Goal: Task Accomplishment & Management: Manage account settings

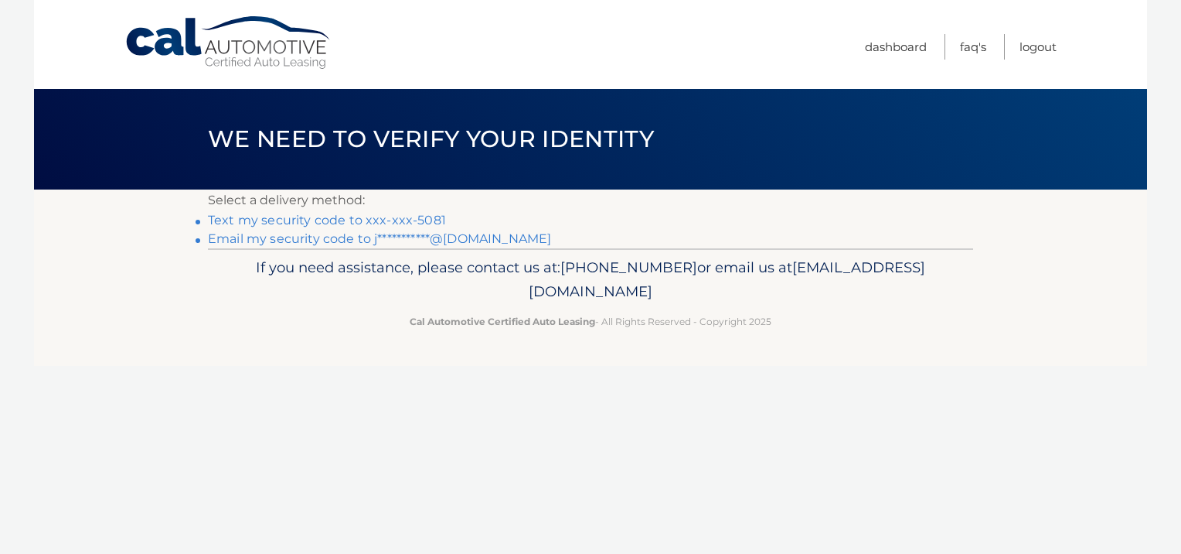
click at [387, 216] on link "Text my security code to xxx-xxx-5081" at bounding box center [327, 220] width 238 height 15
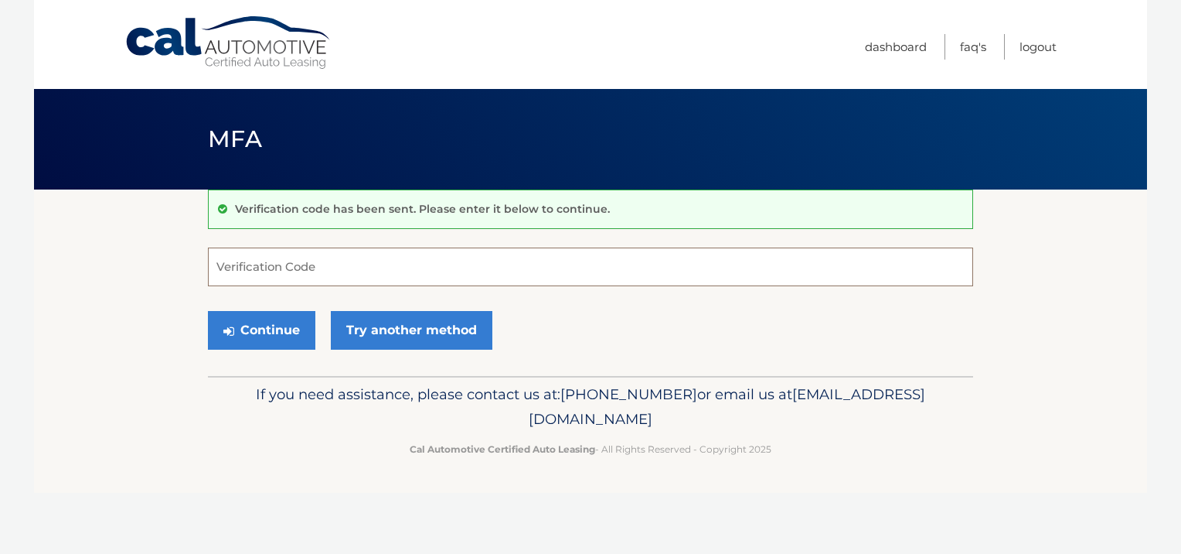
click at [372, 268] on input "Verification Code" at bounding box center [590, 266] width 765 height 39
type input "833952"
click at [254, 316] on button "Continue" at bounding box center [261, 330] width 107 height 39
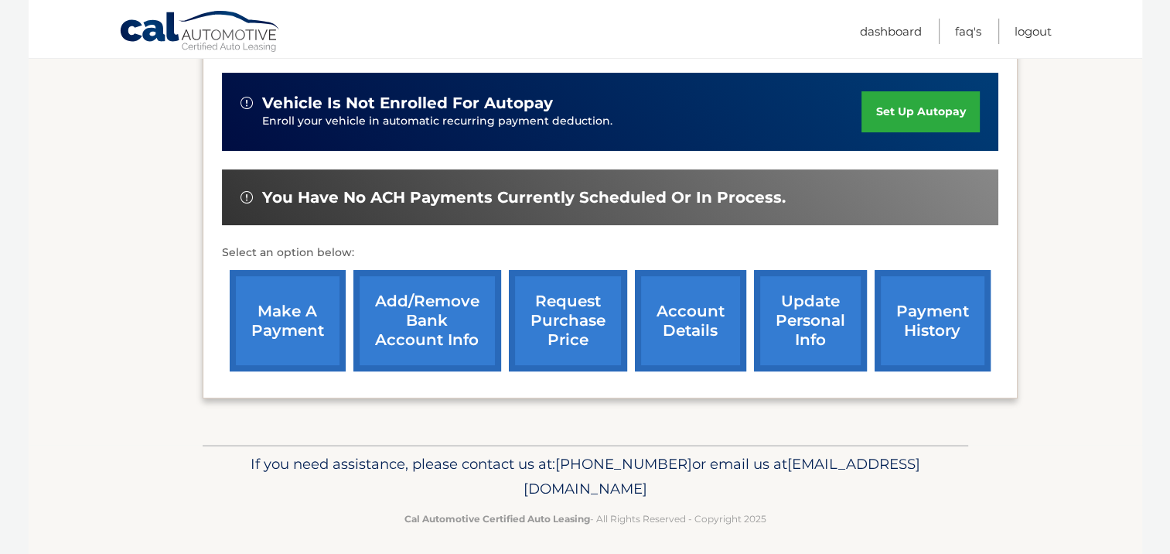
scroll to position [403, 0]
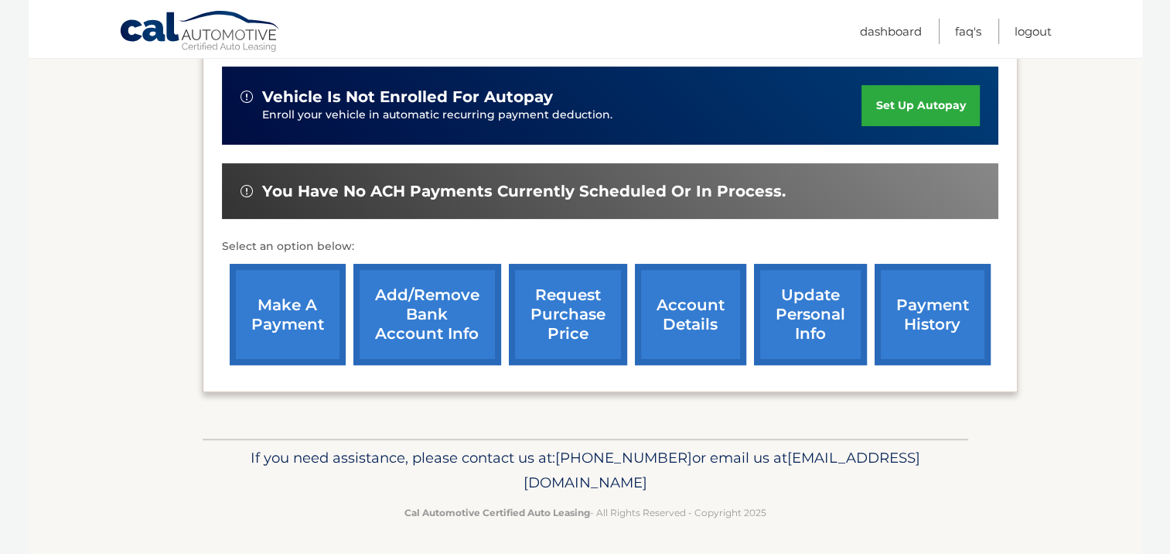
click at [285, 301] on link "make a payment" at bounding box center [288, 314] width 116 height 101
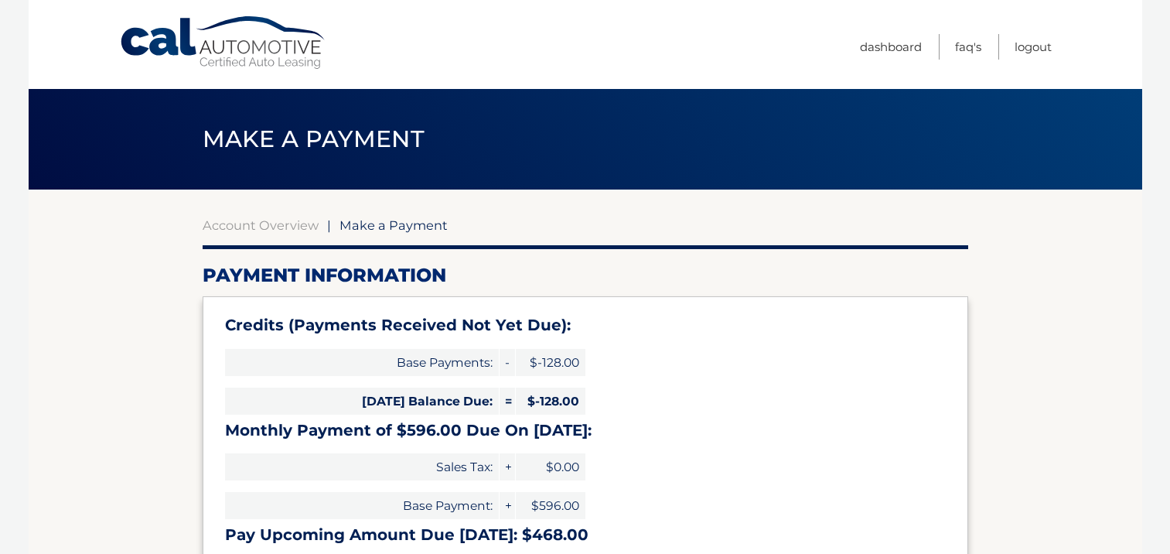
select select "NGE2Y2E3MzktZjJlMC00NjJjLWFlNjctM2VhMjE5NDY2MmYw"
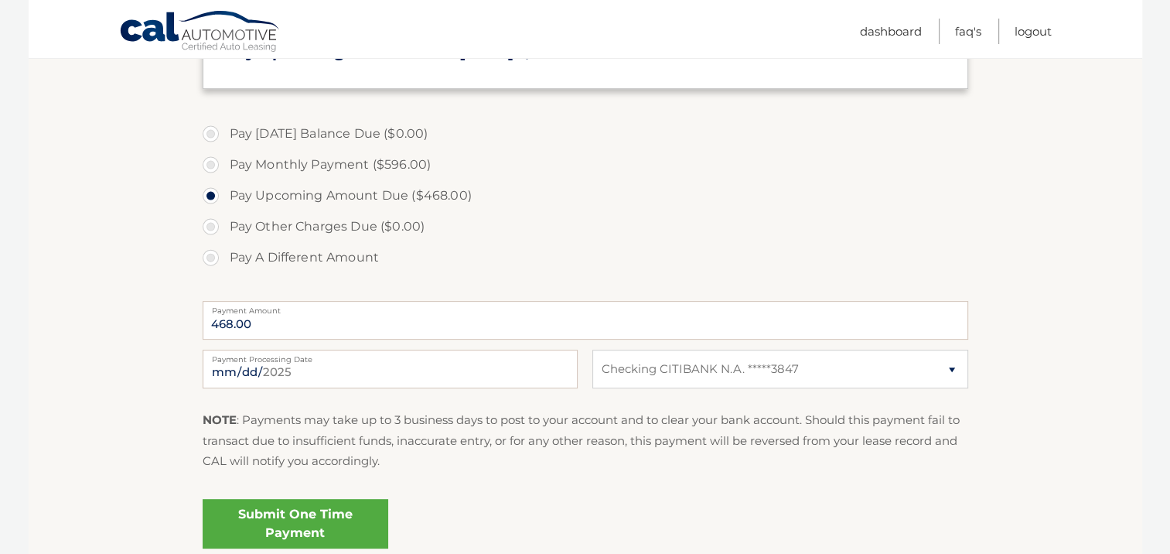
scroll to position [495, 0]
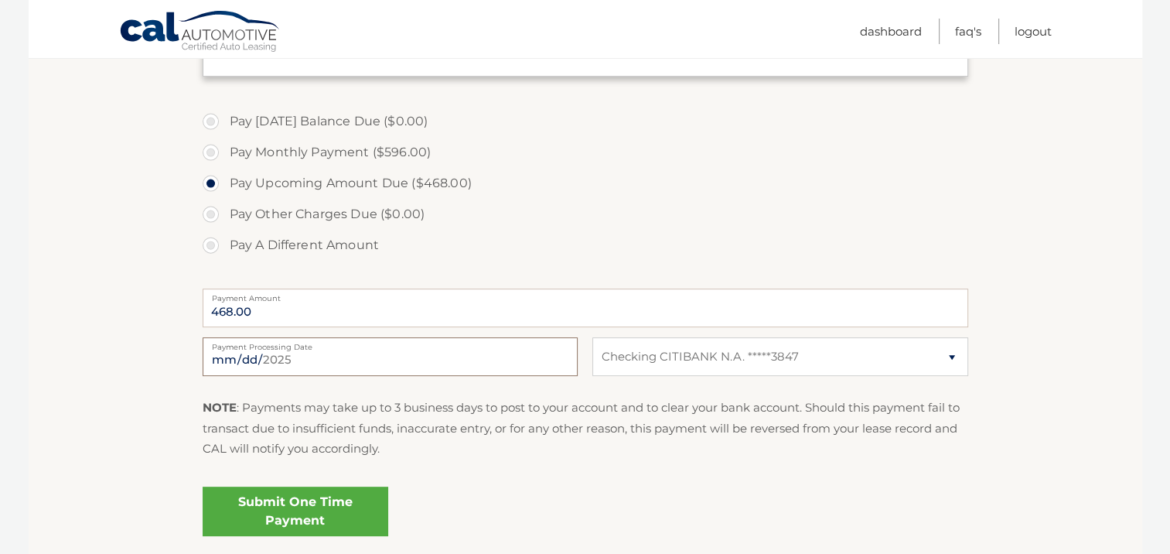
click at [307, 358] on input "[DATE]" at bounding box center [390, 356] width 375 height 39
click at [80, 240] on section "Account Overview | Make a Payment Payment Information Credits (Payments Receive…" at bounding box center [585, 126] width 1113 height 863
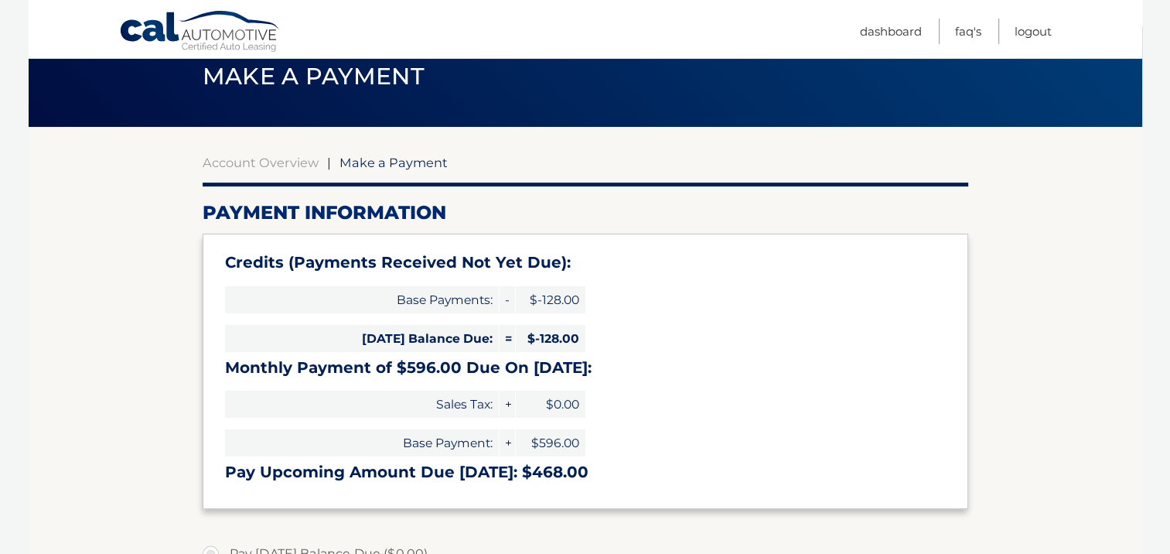
scroll to position [0, 0]
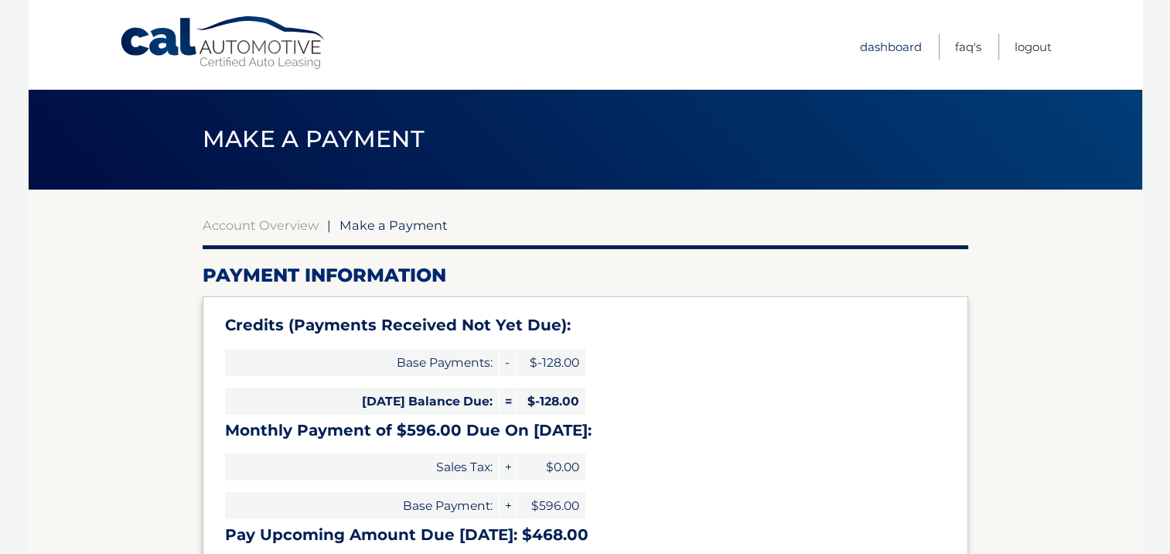
click at [863, 46] on link "Dashboard" at bounding box center [891, 47] width 62 height 26
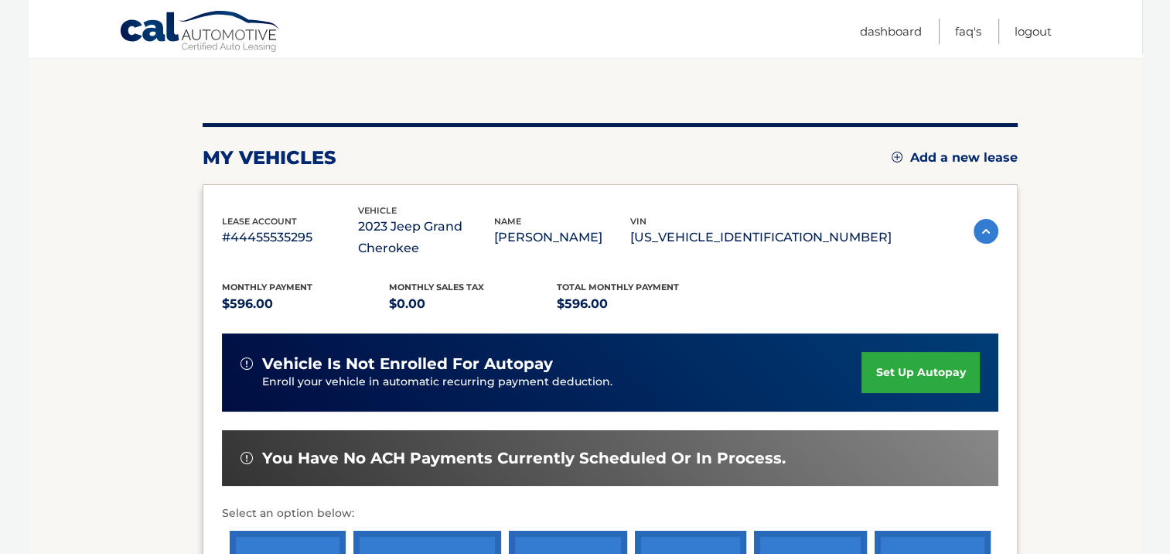
scroll to position [124, 0]
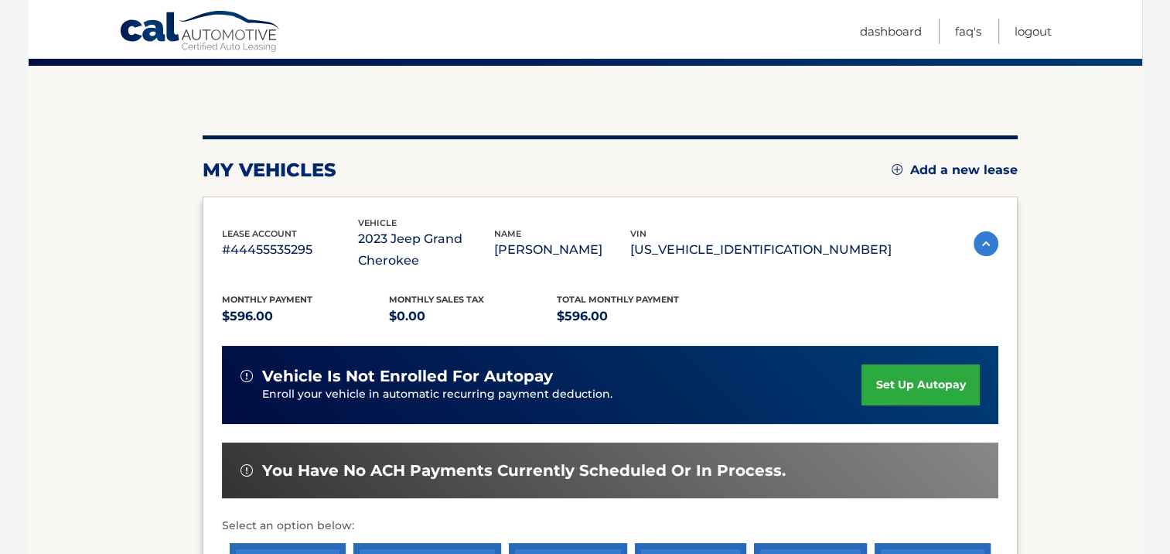
click at [979, 239] on img at bounding box center [985, 243] width 25 height 25
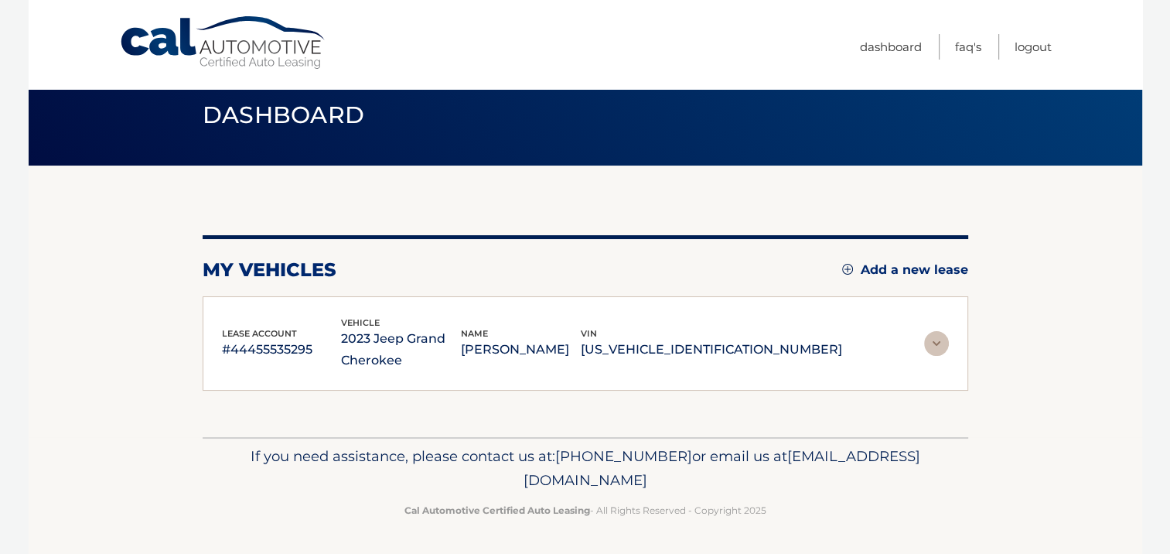
scroll to position [23, 0]
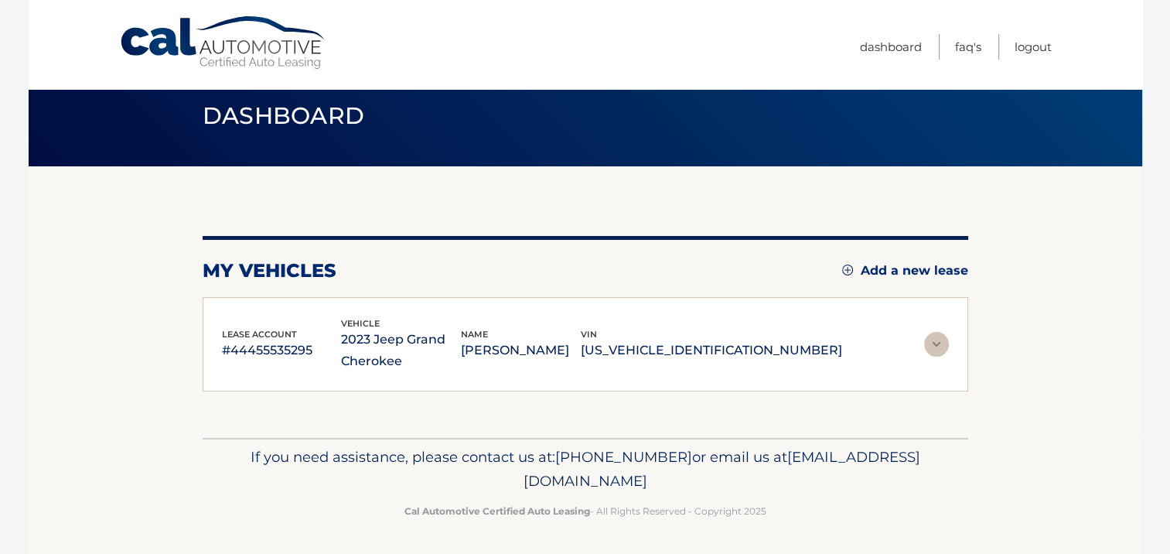
click at [933, 349] on img at bounding box center [936, 344] width 25 height 25
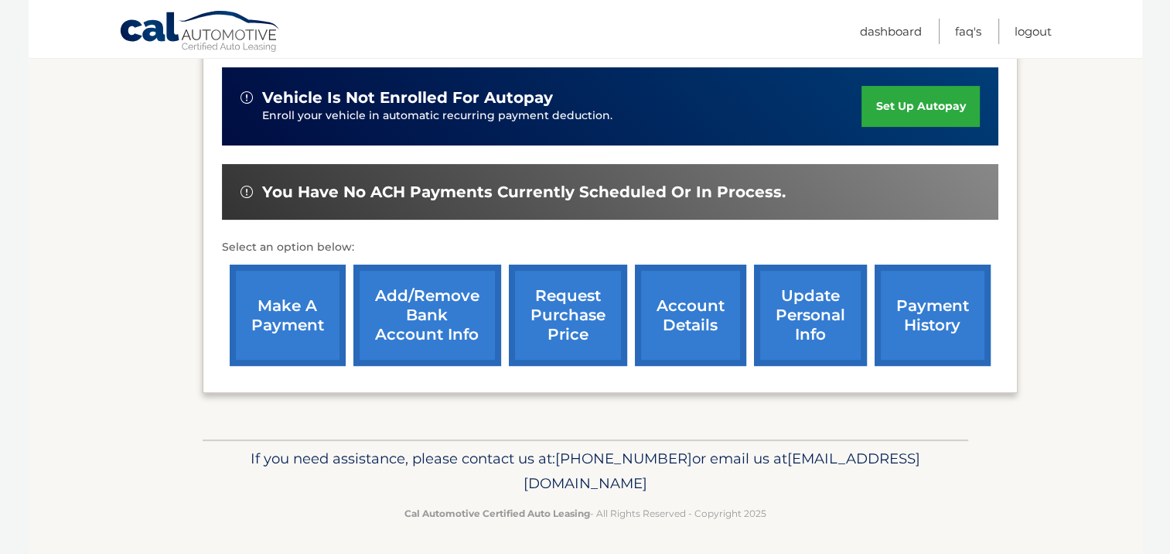
scroll to position [403, 0]
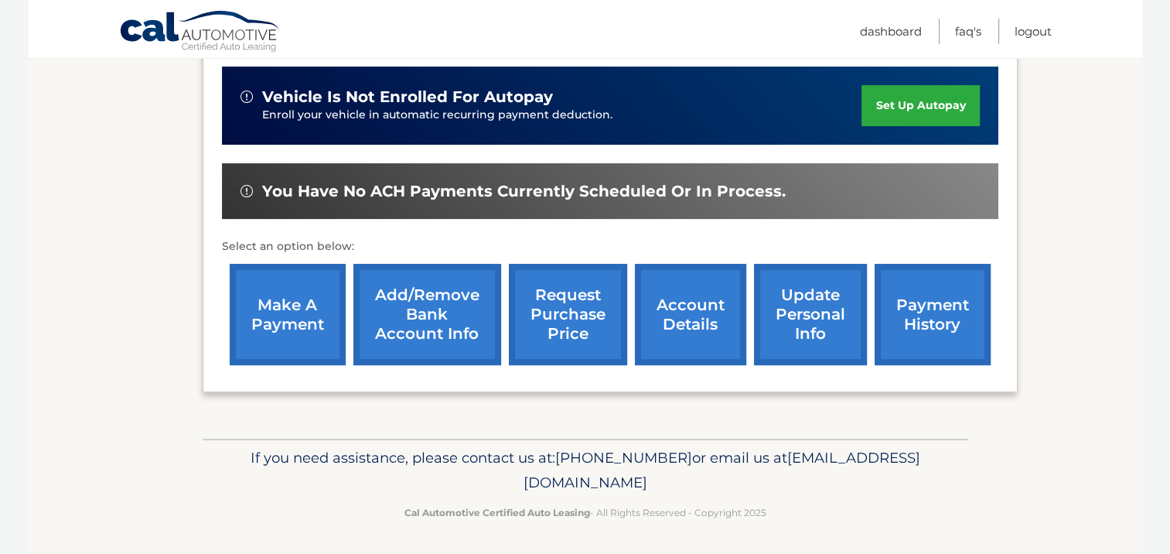
click at [918, 297] on link "payment history" at bounding box center [932, 314] width 116 height 101
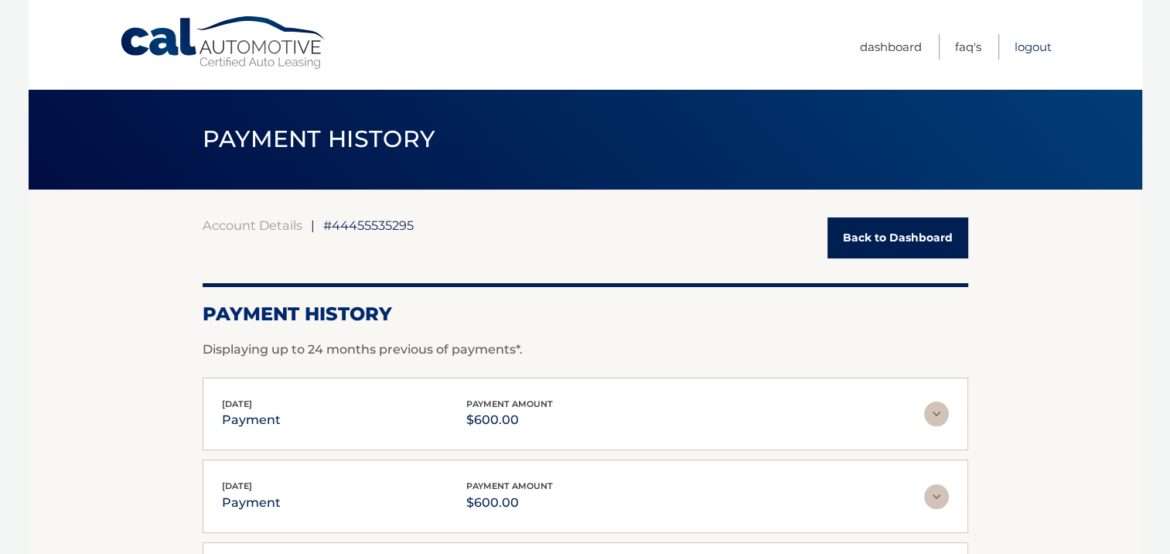
click at [1032, 43] on link "Logout" at bounding box center [1032, 47] width 37 height 26
